Goal: Find specific page/section: Find specific page/section

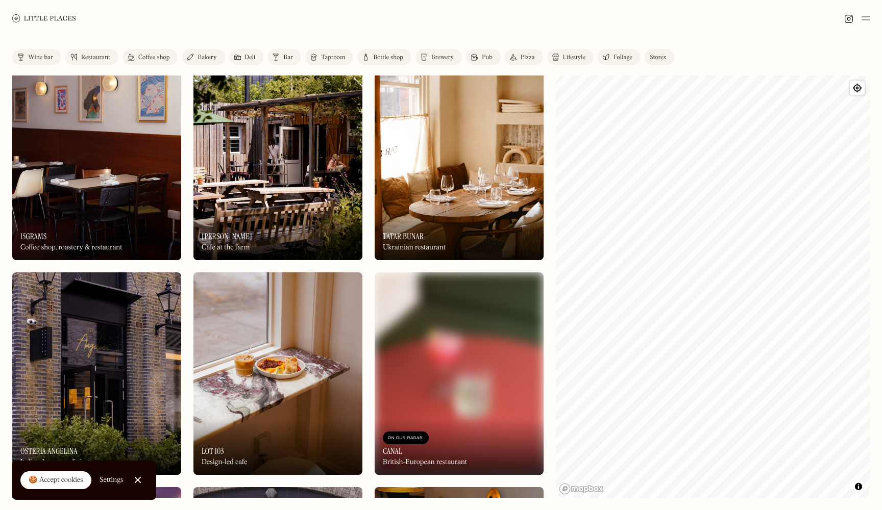
scroll to position [447, 0]
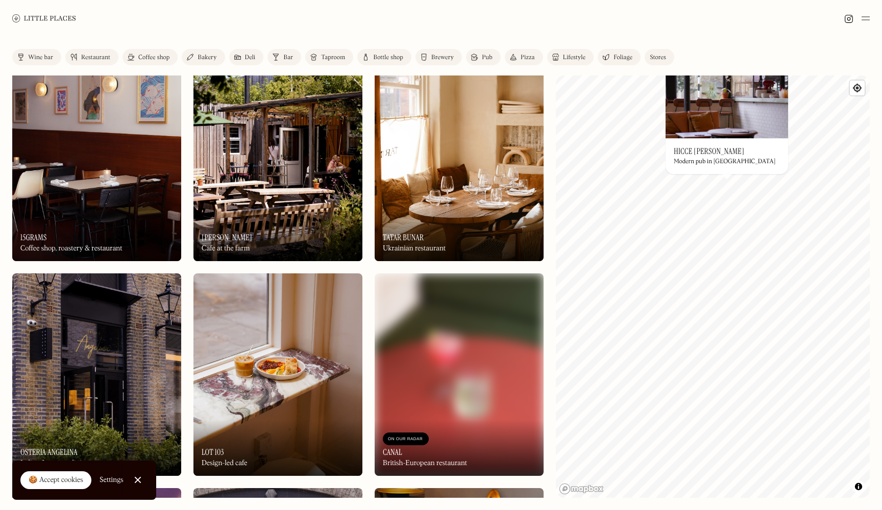
click at [145, 56] on div "Coffee shop" at bounding box center [153, 58] width 31 height 6
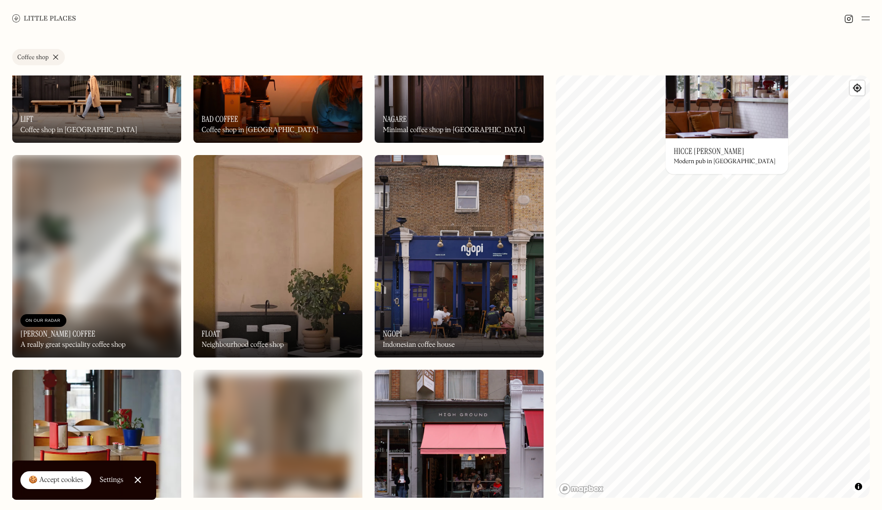
scroll to position [1640, 0]
click at [51, 477] on div "🍪 Accept cookies" at bounding box center [56, 481] width 55 height 10
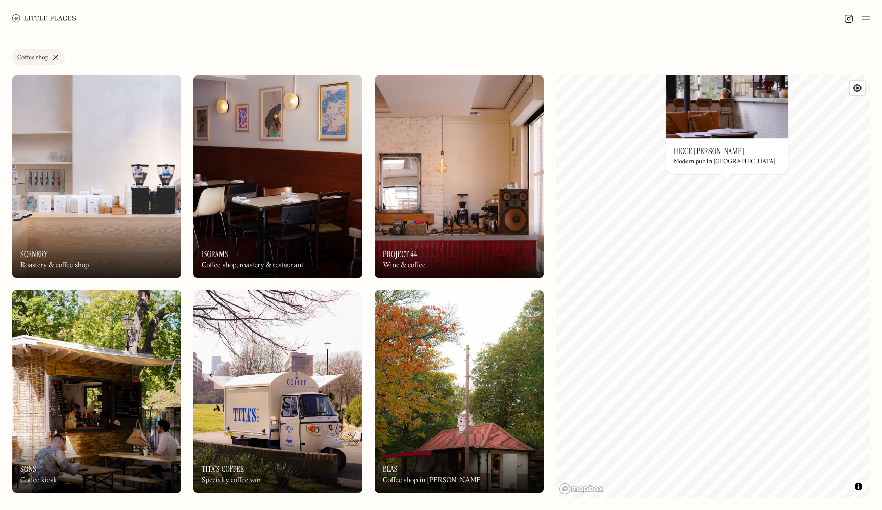
scroll to position [0, 0]
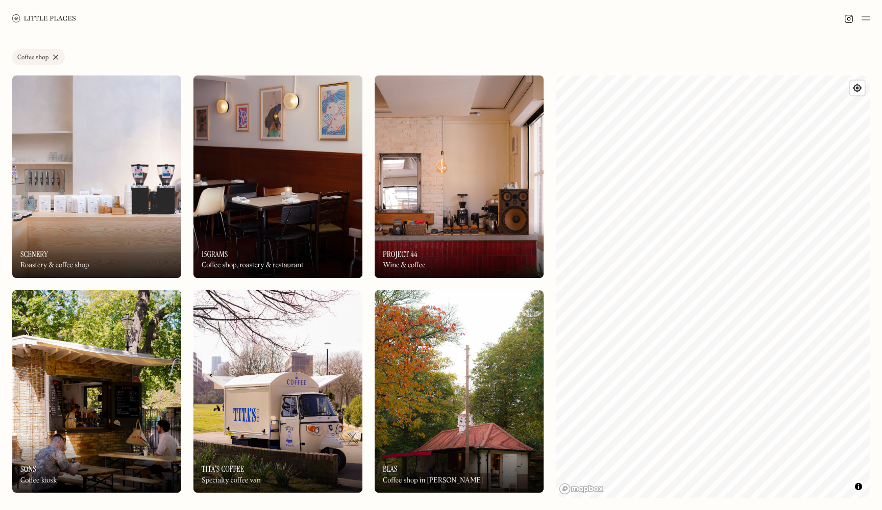
click at [57, 55] on link "Coffee shop" at bounding box center [38, 57] width 53 height 16
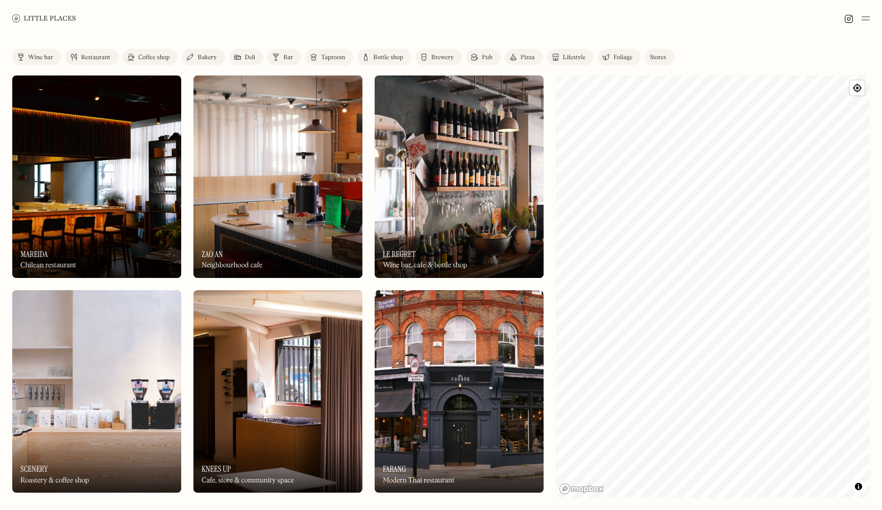
click at [869, 22] on img at bounding box center [866, 18] width 8 height 12
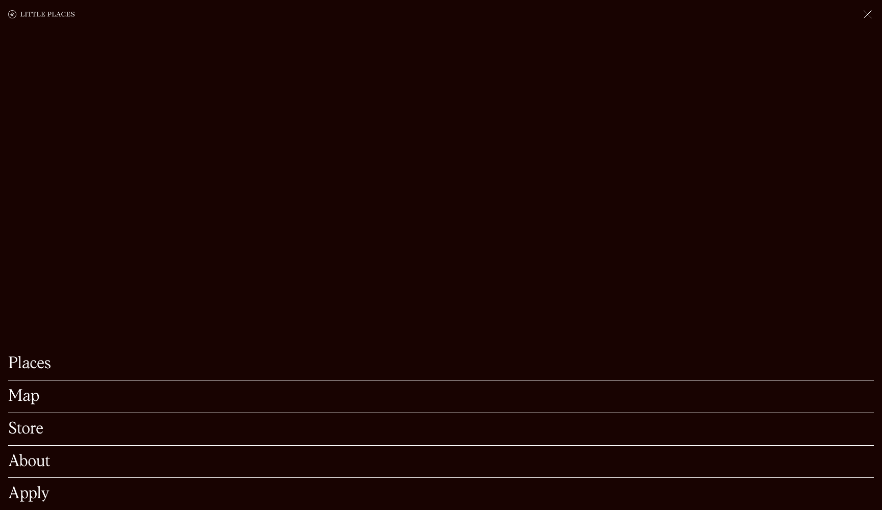
click at [26, 400] on link "Map" at bounding box center [441, 397] width 866 height 16
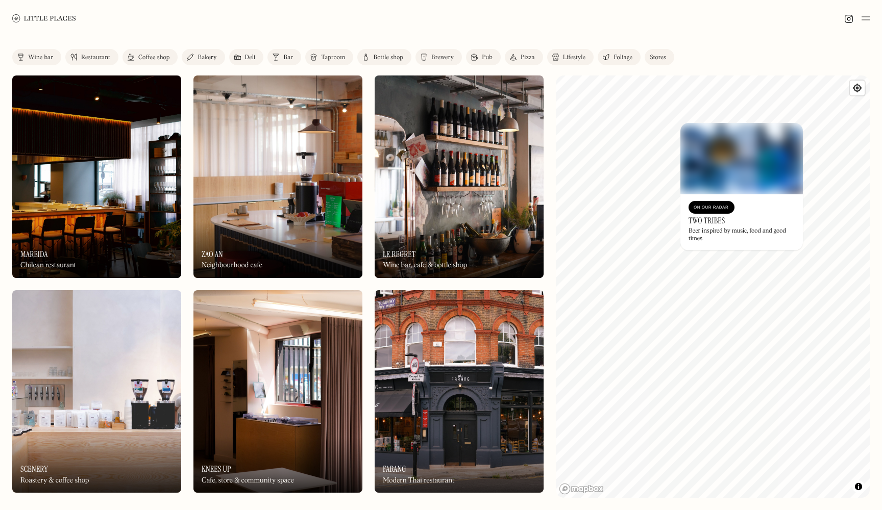
click at [722, 178] on img at bounding box center [741, 158] width 123 height 71
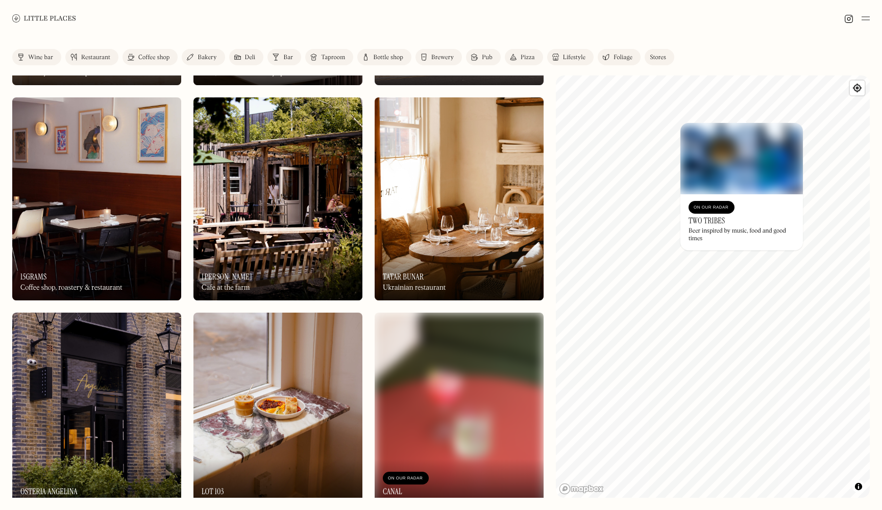
scroll to position [673, 0]
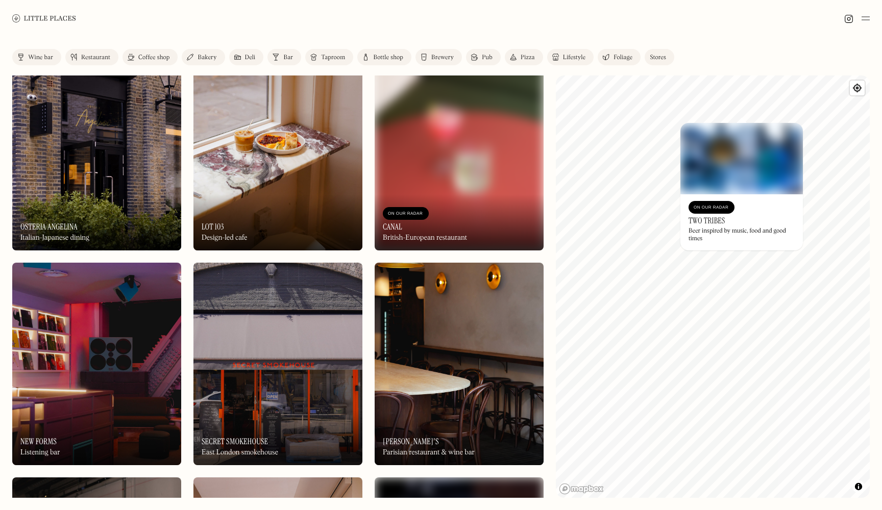
click at [851, 16] on img at bounding box center [848, 18] width 9 height 9
click at [847, 17] on img at bounding box center [848, 18] width 9 height 9
